Goal: Find specific page/section: Find specific page/section

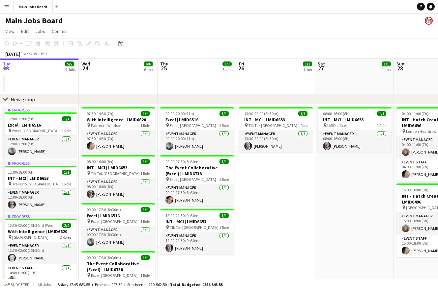
click at [171, 182] on app-calendar-viewport "Tue 23 5/5 4 Jobs Wed 24 6/6 6 Jobs Thu 25 3/3 3 Jobs Fri 26 1/1 1 Job Sat 27 1…" at bounding box center [219, 244] width 438 height 371
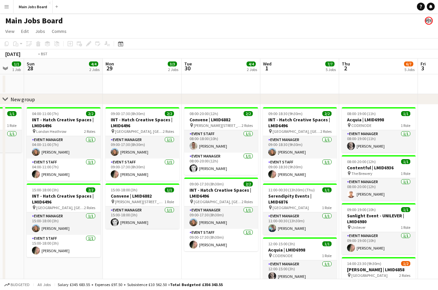
scroll to position [0, 272]
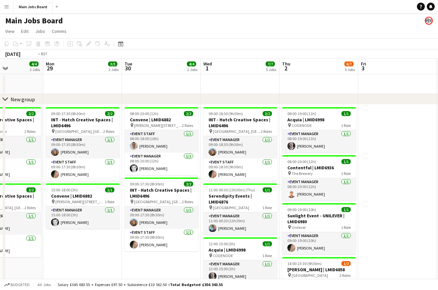
drag, startPoint x: 360, startPoint y: 164, endPoint x: 254, endPoint y: 164, distance: 105.7
click at [254, 164] on app-calendar-viewport "Thu 25 3/3 3 Jobs Fri 26 1/1 1 Job Sat 27 1/1 1 Job Sun 28 4/4 2 Jobs Mon 29 3/…" at bounding box center [219, 244] width 438 height 371
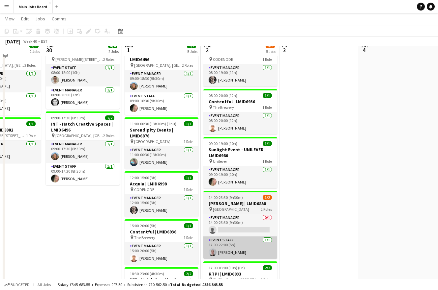
scroll to position [68, 0]
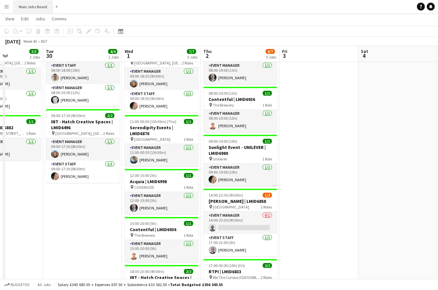
click at [25, 7] on button "Main Jobs Board Close" at bounding box center [32, 6] width 39 height 13
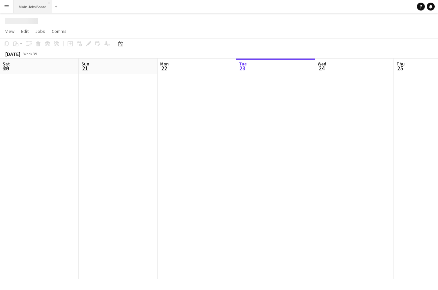
scroll to position [0, 157]
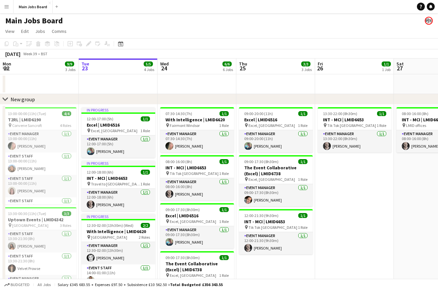
click at [6, 8] on app-icon "Menu" at bounding box center [6, 6] width 5 height 5
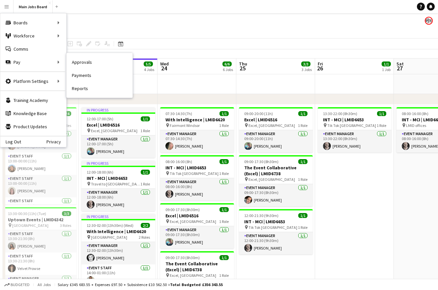
click at [93, 65] on link "Approvals" at bounding box center [100, 62] width 66 height 13
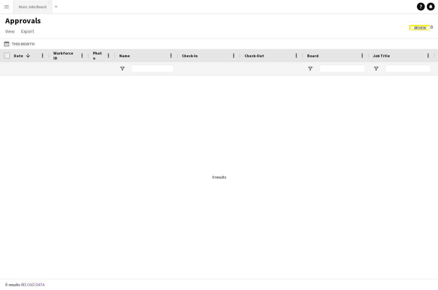
click at [35, 5] on button "Main Jobs Board Close" at bounding box center [32, 6] width 39 height 13
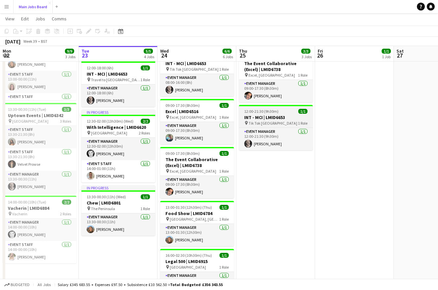
scroll to position [86, 0]
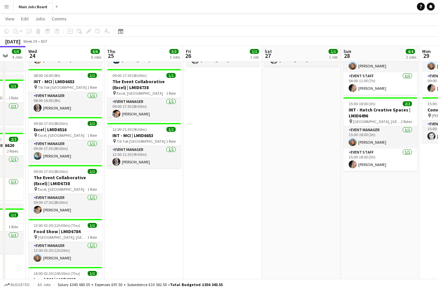
drag, startPoint x: 312, startPoint y: 219, endPoint x: 158, endPoint y: 219, distance: 154.1
click at [160, 219] on app-calendar-viewport "Sat 20 Sun 21 Mon 22 9/9 3 Jobs Tue 23 5/5 4 Jobs Wed 24 6/6 6 Jobs Thu 25 3/3 …" at bounding box center [219, 137] width 438 height 395
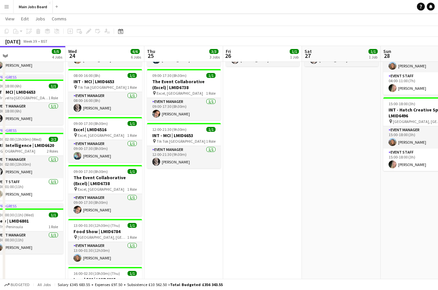
drag, startPoint x: 331, startPoint y: 191, endPoint x: 184, endPoint y: 191, distance: 146.8
click at [191, 191] on app-calendar-viewport "Sun 21 Mon 22 9/9 3 Jobs Tue 23 5/5 4 Jobs Wed 24 6/6 6 Jobs Thu 25 3/3 3 Jobs …" at bounding box center [219, 141] width 438 height 403
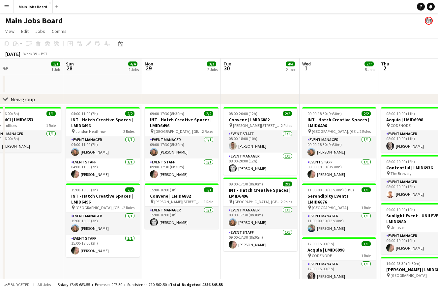
scroll to position [0, 232]
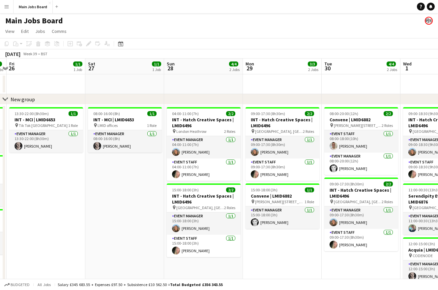
drag, startPoint x: 271, startPoint y: 198, endPoint x: 11, endPoint y: 198, distance: 260.1
click at [16, 197] on app-calendar-viewport "Tue 23 5/5 4 Jobs Wed 24 6/6 6 Jobs Thu 25 3/3 3 Jobs Fri 26 1/1 1 Job Sat 27 1…" at bounding box center [219, 244] width 438 height 371
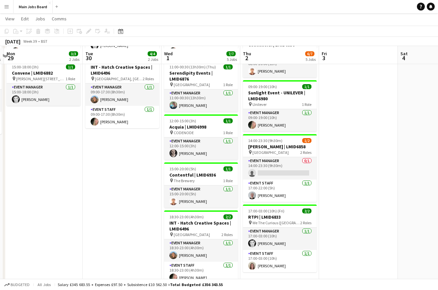
scroll to position [128, 0]
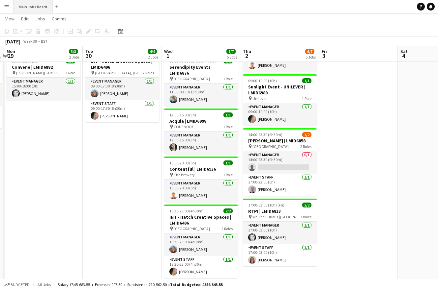
click at [14, 6] on button "Main Jobs Board Close" at bounding box center [32, 6] width 39 height 13
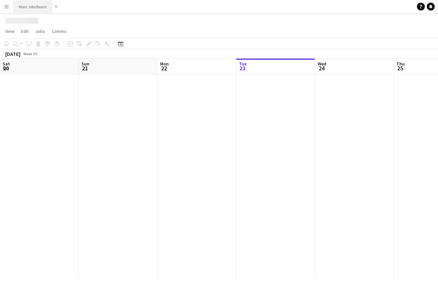
scroll to position [0, 157]
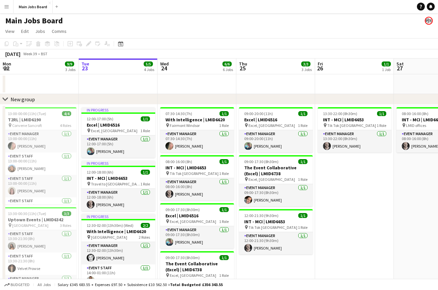
click at [10, 7] on button "Menu" at bounding box center [6, 6] width 13 height 13
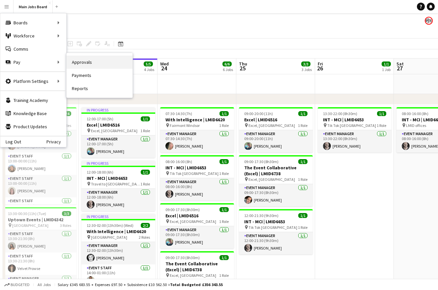
click at [67, 60] on link "Approvals" at bounding box center [100, 62] width 66 height 13
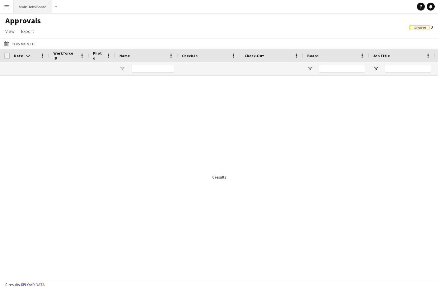
click at [26, 7] on button "Main Jobs Board Close" at bounding box center [32, 6] width 39 height 13
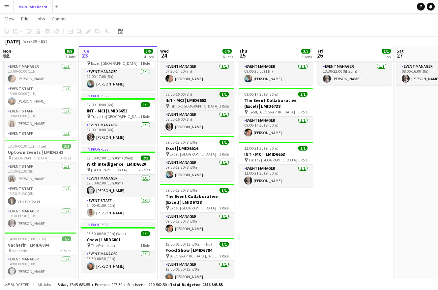
scroll to position [67, 0]
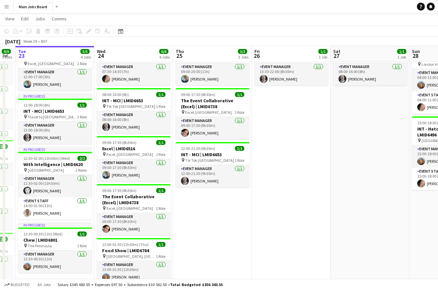
drag, startPoint x: 344, startPoint y: 192, endPoint x: 186, endPoint y: 192, distance: 158.0
click at [196, 192] on app-calendar-viewport "Sat 20 Sun 21 Mon 22 9/9 3 Jobs Tue 23 5/5 4 Jobs Wed 24 6/6 6 Jobs Thu 25 3/3 …" at bounding box center [219, 156] width 438 height 395
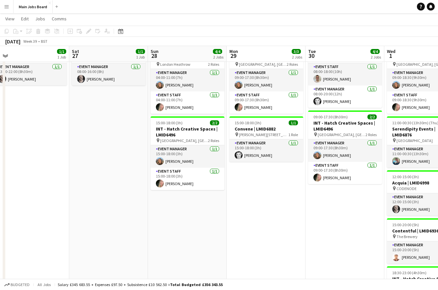
drag, startPoint x: 281, startPoint y: 183, endPoint x: 72, endPoint y: 183, distance: 209.4
click at [75, 183] on app-calendar-viewport "Tue 23 5/5 4 Jobs Wed 24 6/6 6 Jobs Thu 25 3/3 3 Jobs Fri 26 1/1 1 Job Sat 27 1…" at bounding box center [219, 160] width 438 height 403
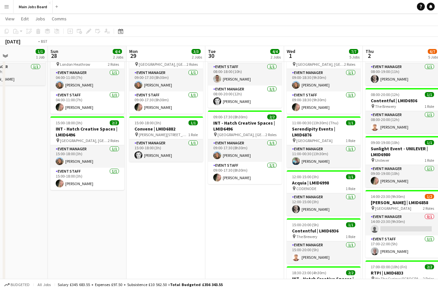
drag, startPoint x: 227, startPoint y: 232, endPoint x: 0, endPoint y: 232, distance: 227.2
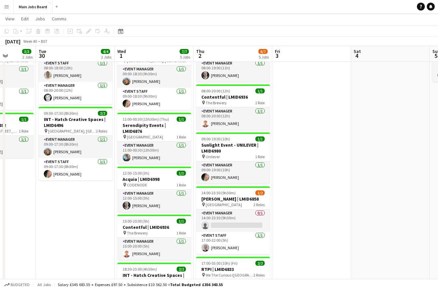
scroll to position [0, 0]
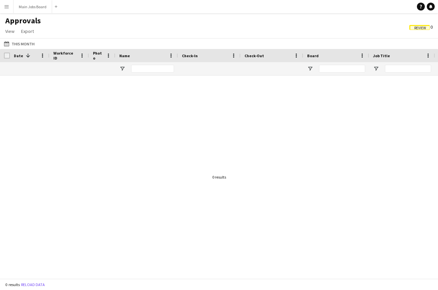
drag, startPoint x: 293, startPoint y: 192, endPoint x: 327, endPoint y: 192, distance: 33.6
click at [326, 192] on div "Workforce ID Date 1 Photo" at bounding box center [219, 164] width 438 height 230
click at [40, 7] on button "Main Jobs Board Close" at bounding box center [32, 6] width 39 height 13
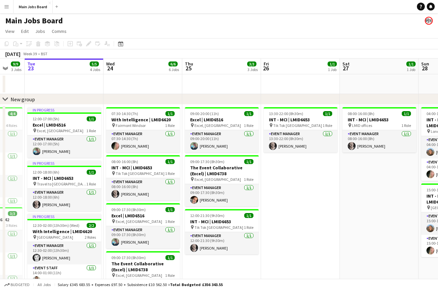
drag, startPoint x: 347, startPoint y: 181, endPoint x: 277, endPoint y: 181, distance: 69.5
click at [278, 181] on app-calendar-viewport "Sat 20 Sun 21 Mon 22 9/9 3 Jobs Tue 23 5/5 4 Jobs Wed 24 6/6 6 Jobs Thu 25 3/3 …" at bounding box center [219, 240] width 438 height 362
